Goal: Check status: Check status

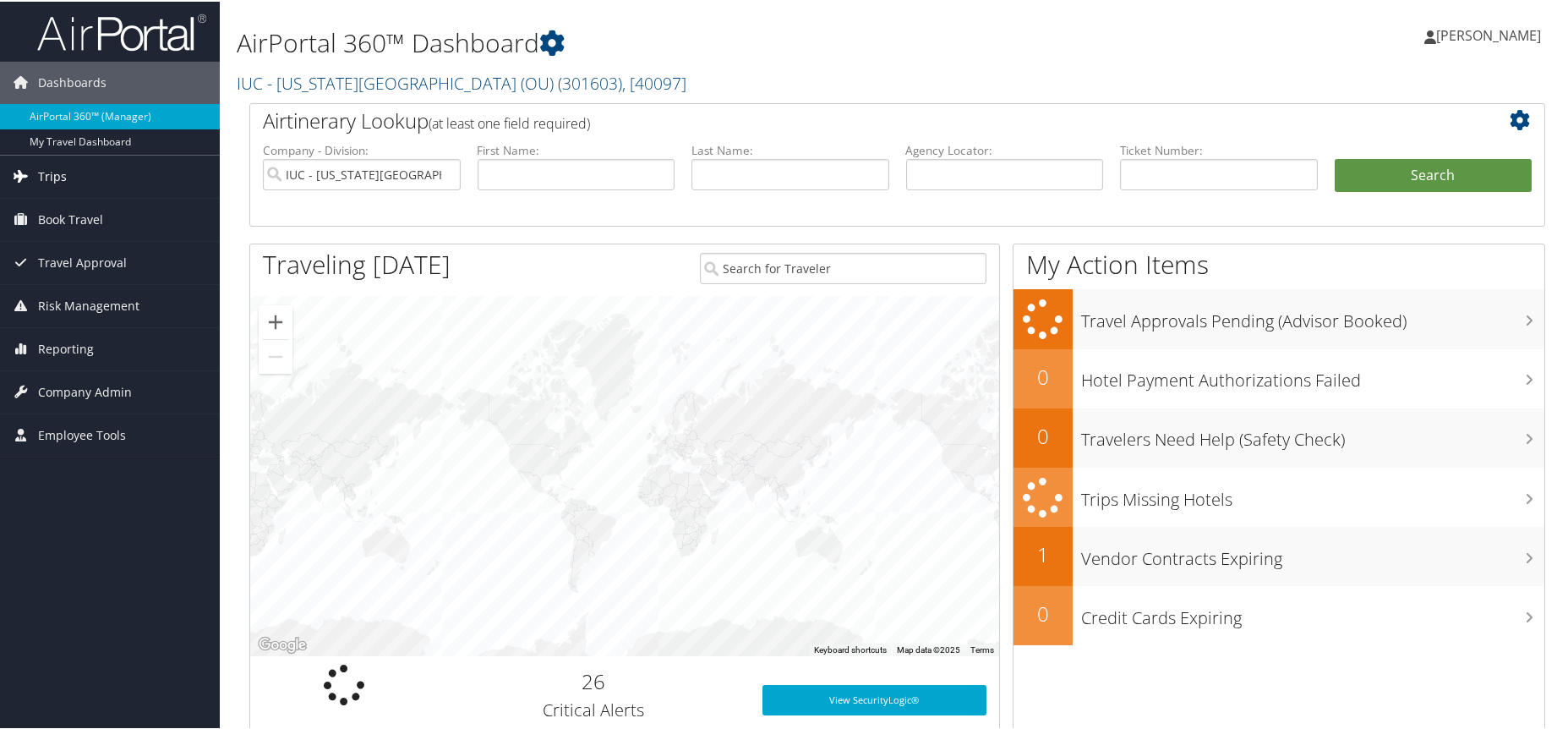
click at [58, 178] on span "Trips" at bounding box center [52, 175] width 28 height 43
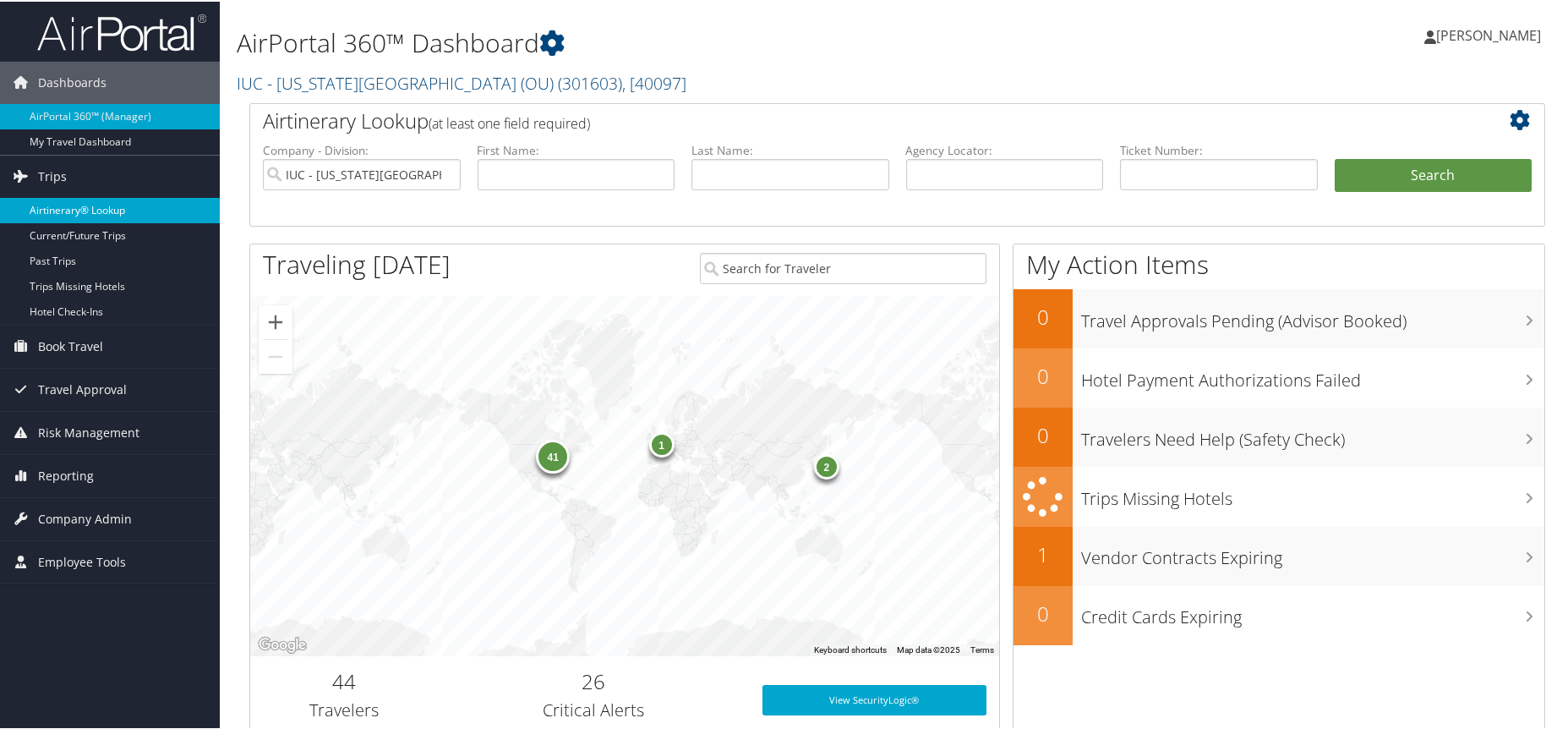
click at [69, 212] on link "Airtinerary® Lookup" at bounding box center [110, 209] width 220 height 26
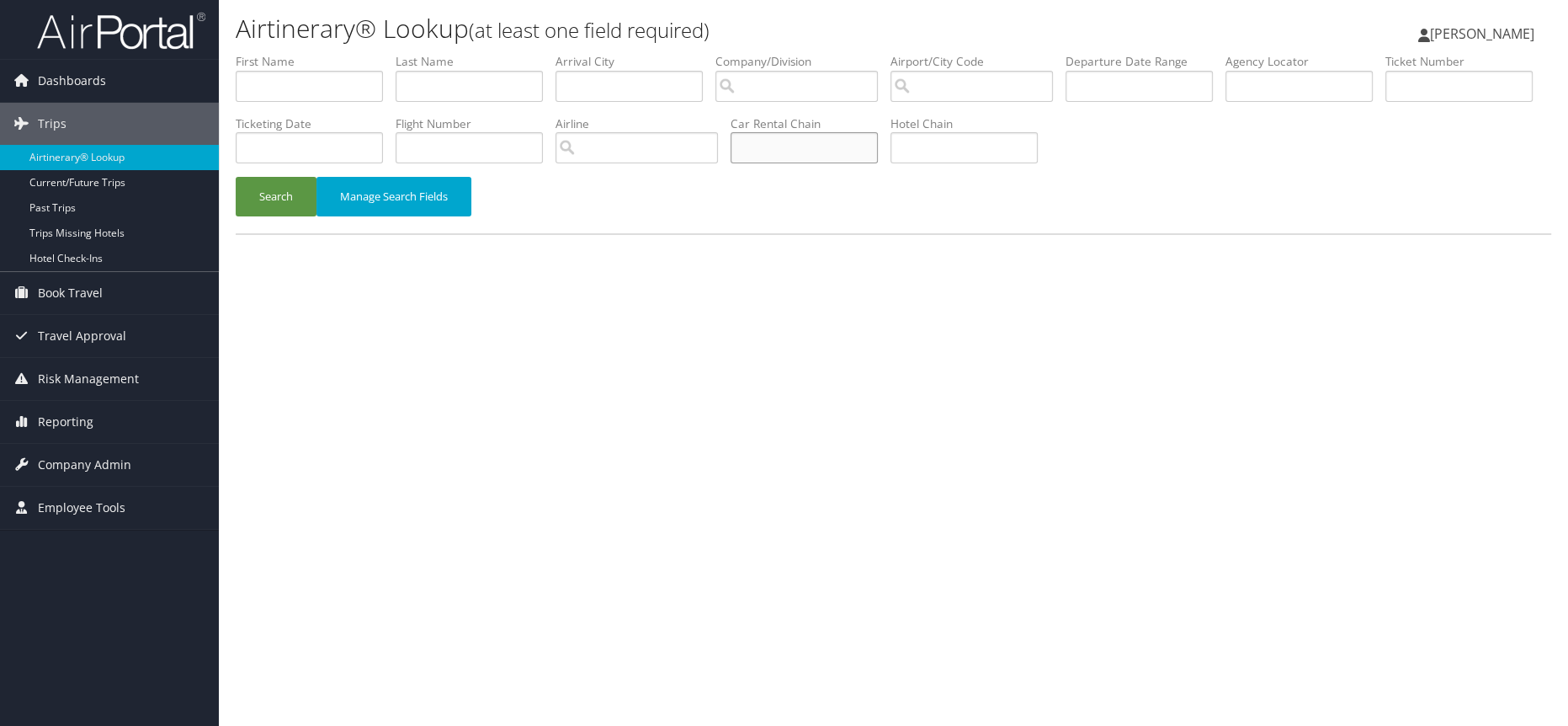
click at [878, 146] on input "text" at bounding box center [804, 147] width 147 height 31
type input "ENTERPRISE"
click at [470, 92] on input "text" at bounding box center [470, 86] width 147 height 31
type input "[PERSON_NAME]"
click at [267, 188] on button "Search" at bounding box center [275, 197] width 80 height 40
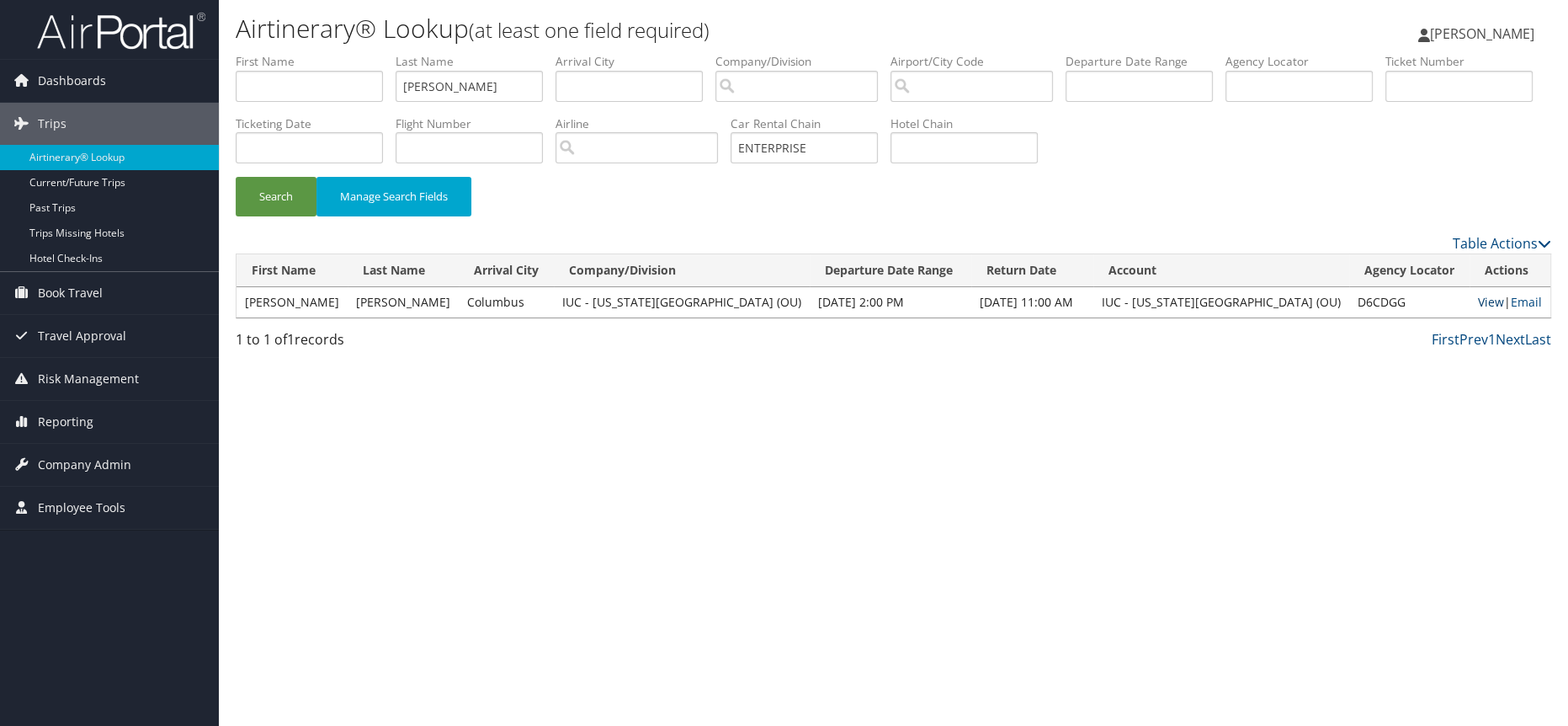
click at [1478, 303] on link "View" at bounding box center [1491, 302] width 26 height 16
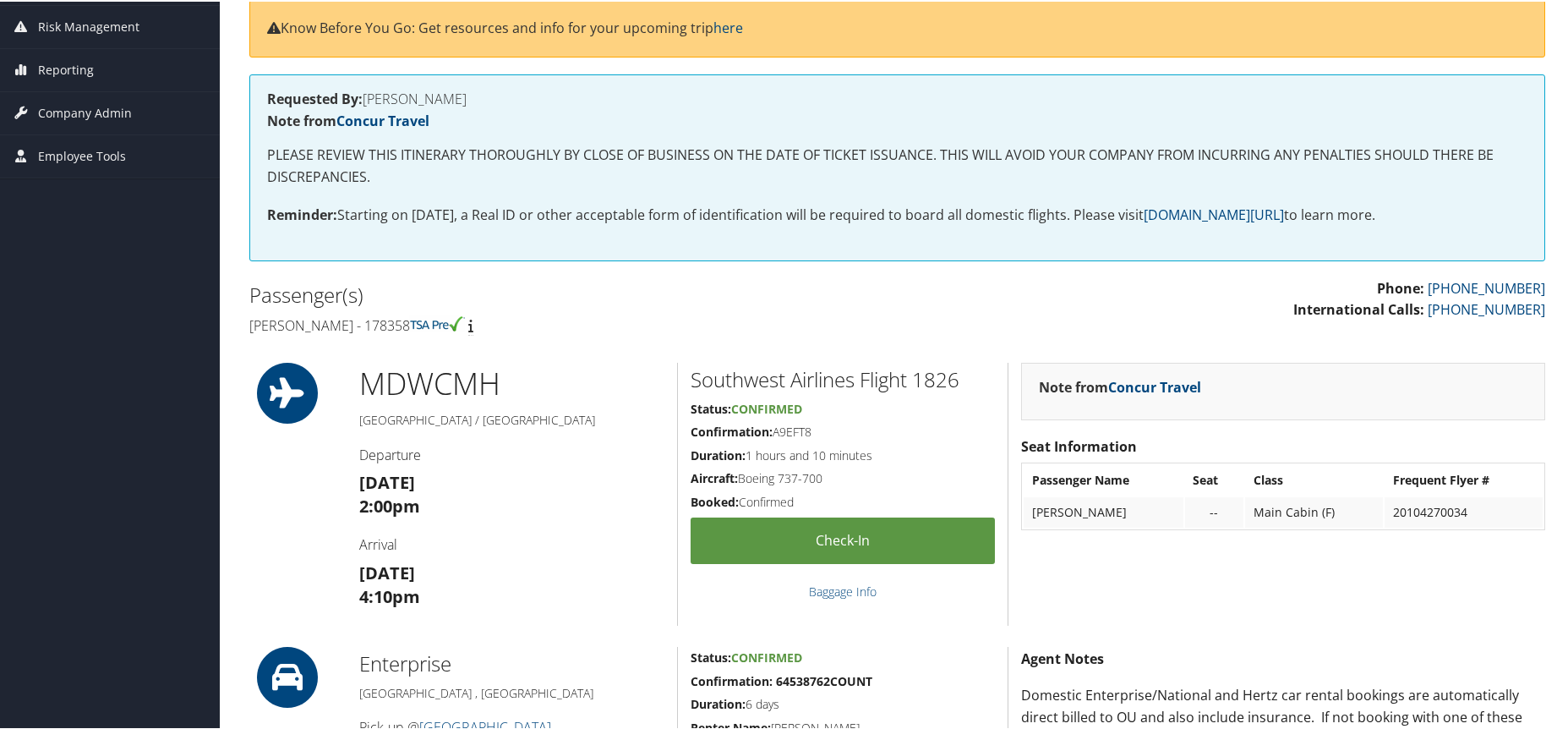
scroll to position [188, 0]
